Goal: Task Accomplishment & Management: Manage account settings

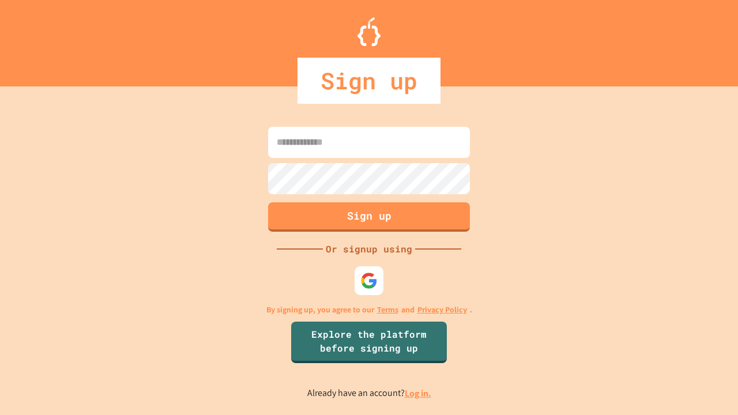
click at [419, 393] on link "Log in." at bounding box center [418, 393] width 27 height 12
